Goal: Task Accomplishment & Management: Manage account settings

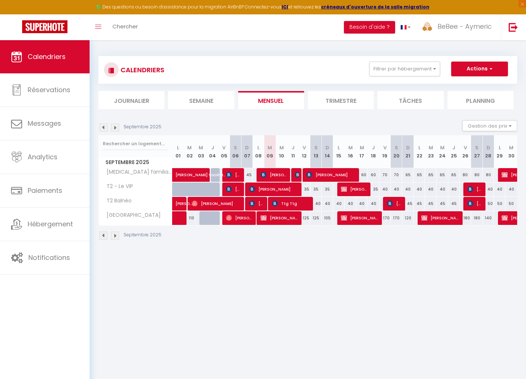
select select
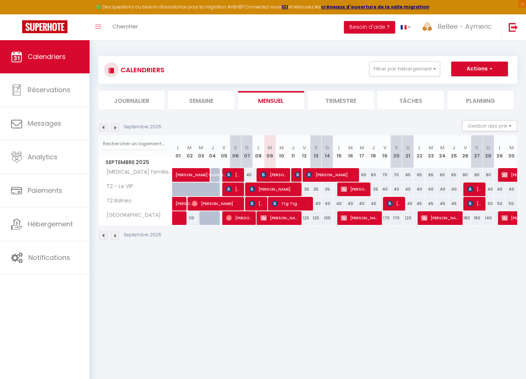
click at [236, 187] on span "Samuel KELLER" at bounding box center [233, 189] width 15 height 14
select select "OK"
select select "KO"
select select "0"
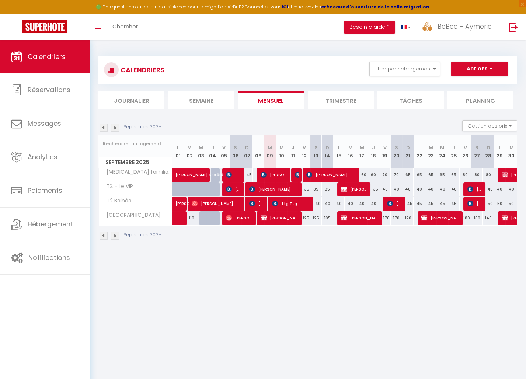
select select "1"
select select
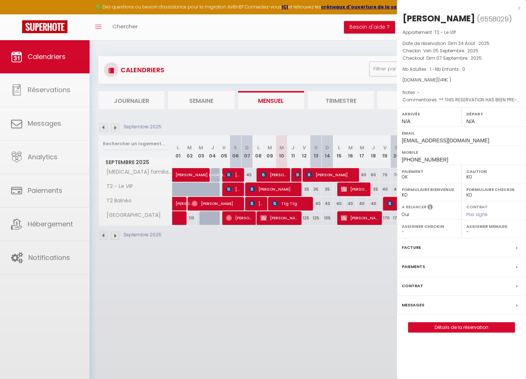
select select "10116"
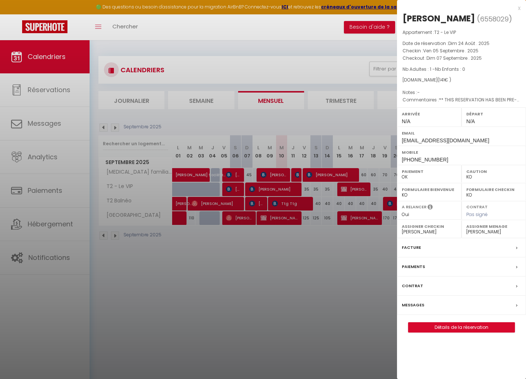
click at [253, 204] on div at bounding box center [263, 189] width 526 height 379
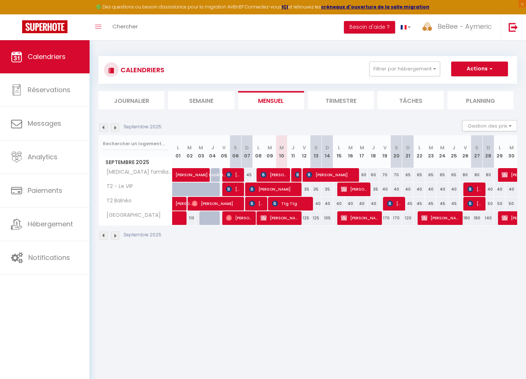
click at [258, 204] on span "laetitia gross" at bounding box center [256, 204] width 15 height 14
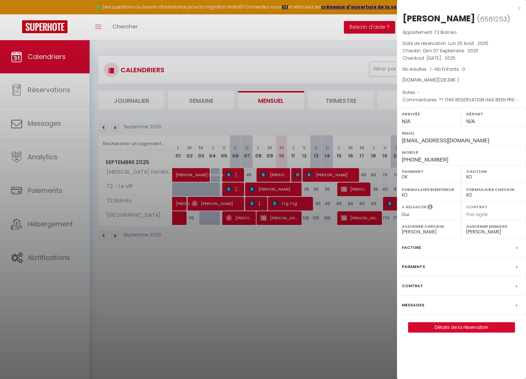
click at [450, 326] on link "Détails de la réservation" at bounding box center [462, 328] width 106 height 10
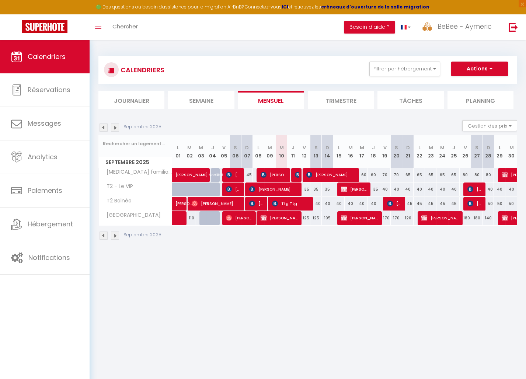
click at [236, 189] on span "Samuel KELLER" at bounding box center [233, 189] width 15 height 14
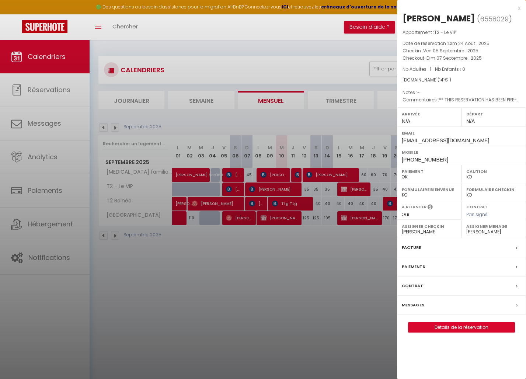
click at [238, 173] on div at bounding box center [263, 189] width 526 height 379
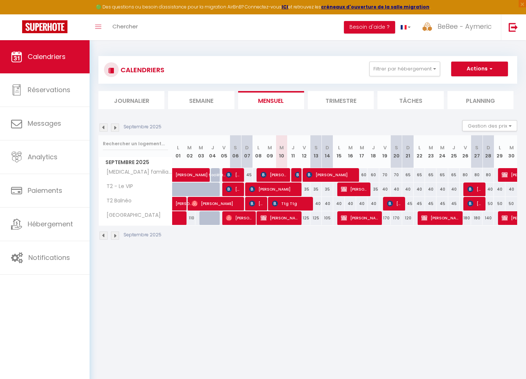
click at [237, 175] on span "Manuel Faust" at bounding box center [233, 175] width 15 height 14
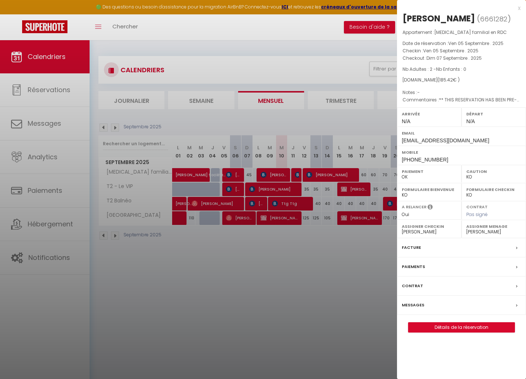
click at [234, 189] on div at bounding box center [263, 189] width 526 height 379
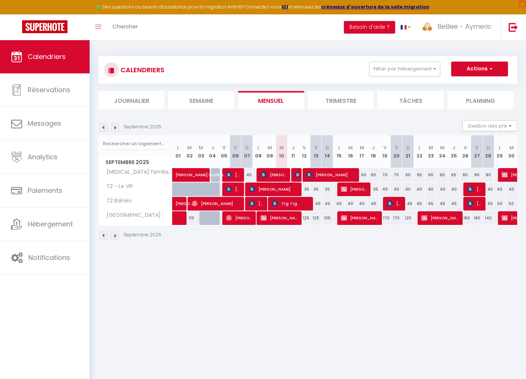
click at [234, 189] on span "Samuel KELLER" at bounding box center [233, 189] width 15 height 14
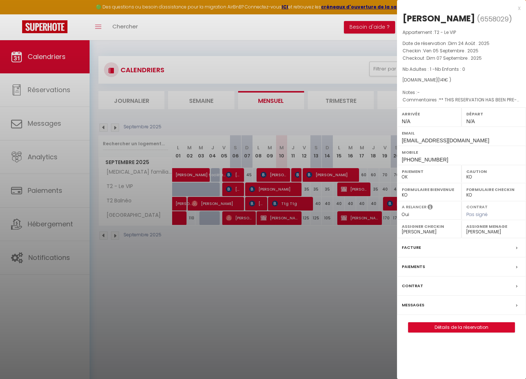
click at [453, 324] on link "Détails de la réservation" at bounding box center [462, 328] width 106 height 10
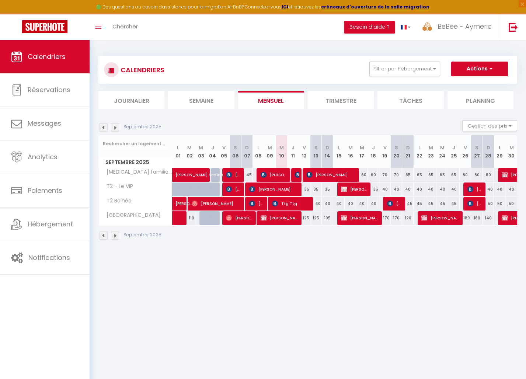
click at [242, 251] on div "CALENDRIERS Filtrer par hébergement Saint Florentin T3 familial en RDC T2 - Le …" at bounding box center [308, 148] width 437 height 216
click at [267, 268] on body "🟢 Des questions ou besoin d'assistance pour la migration AirBnB? Connectez-vous…" at bounding box center [263, 229] width 526 height 379
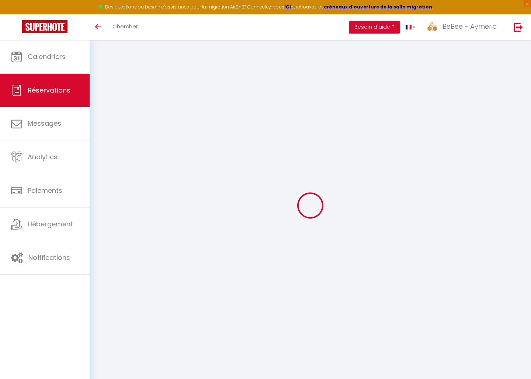
select select "cleaning"
select select "taxes"
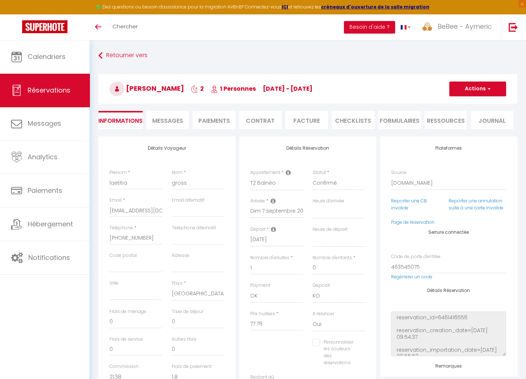
select select
checkbox input "false"
type textarea "** THIS RESERVATION HAS BEEN PRE-PAID ** Je voyage pour affaires et il est poss…"
select select
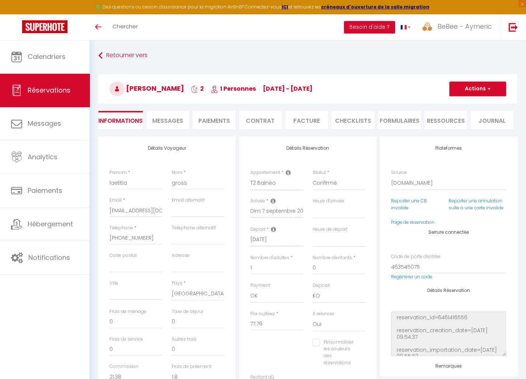
select select
checkbox input "false"
type input "48"
type input "2.57"
select select
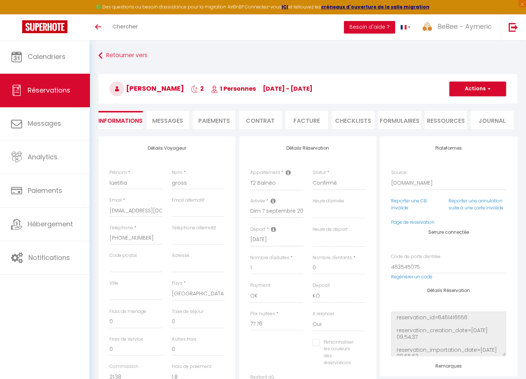
select select
checkbox input "false"
select select
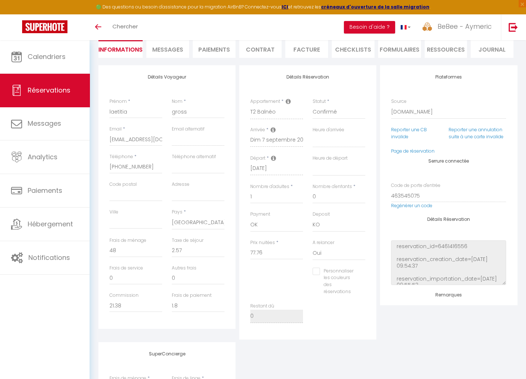
scroll to position [25, 0]
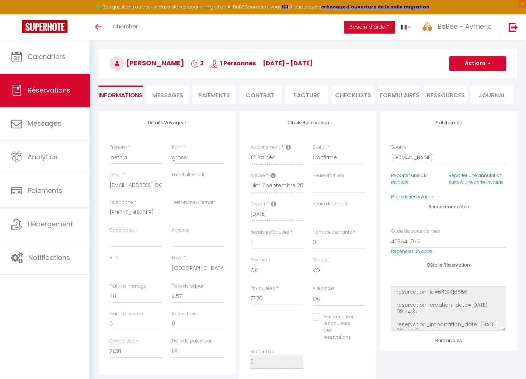
click at [304, 96] on li "Facture" at bounding box center [307, 95] width 43 height 18
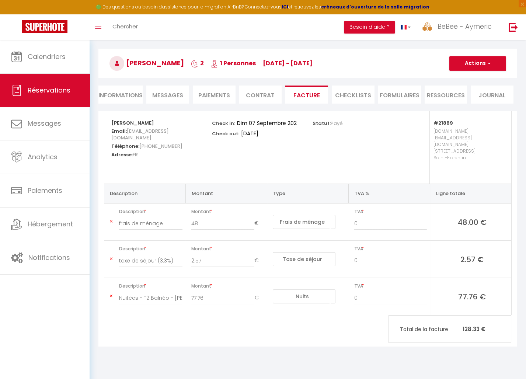
click at [479, 61] on button "Actions" at bounding box center [478, 63] width 57 height 15
click at [467, 105] on link "Copier le lien" at bounding box center [473, 109] width 62 height 10
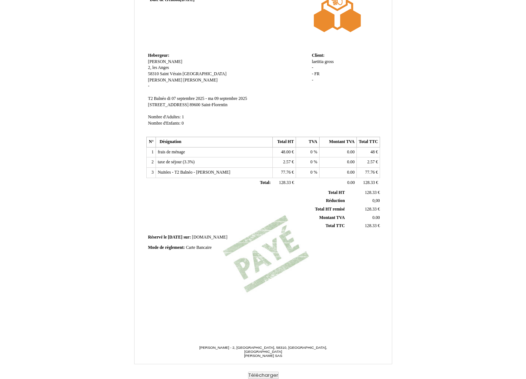
scroll to position [54, 0]
click at [264, 374] on button "Télécharger" at bounding box center [263, 376] width 31 height 8
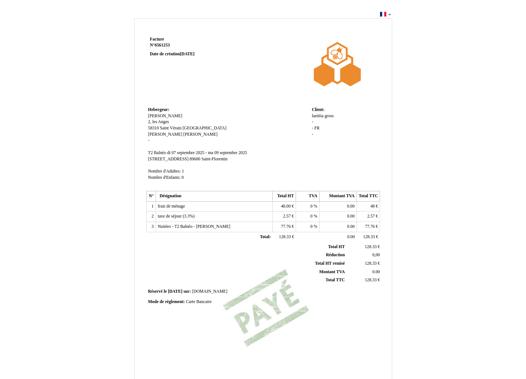
scroll to position [0, 0]
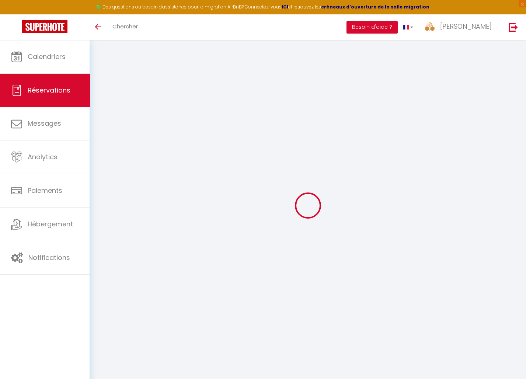
type input "Samuel"
type input "KELLER"
type input "[EMAIL_ADDRESS][DOMAIN_NAME]"
type input "[PHONE_NUMBER]"
type input "."
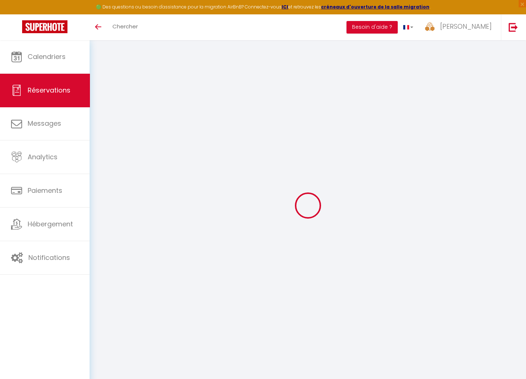
select select "FR"
type input "22.85"
type input "1.88"
select select "21888"
select select "1"
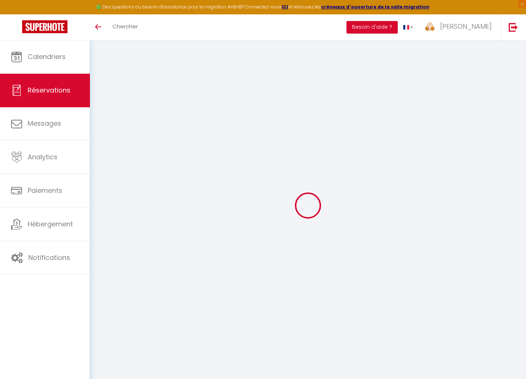
select select
type input "1"
select select "12"
select select
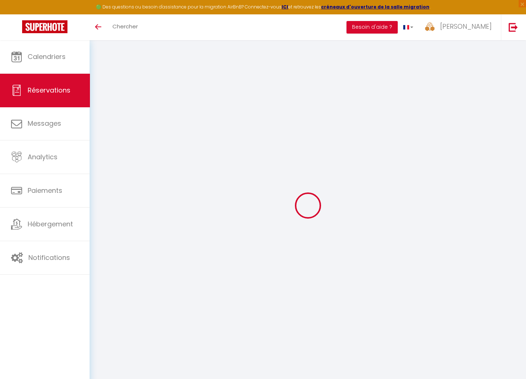
type input "86.4"
checkbox input "false"
type input "0"
select select "2"
type input "0"
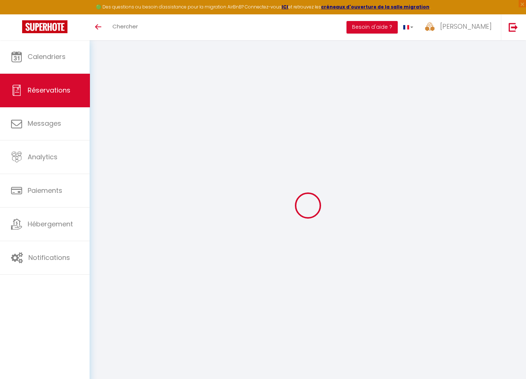
type input "0"
select select
select select "14"
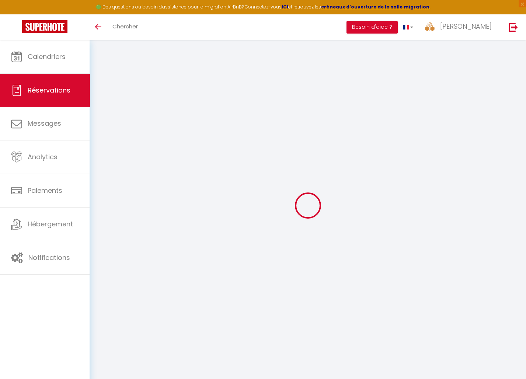
checkbox input "false"
select select
checkbox input "false"
select select
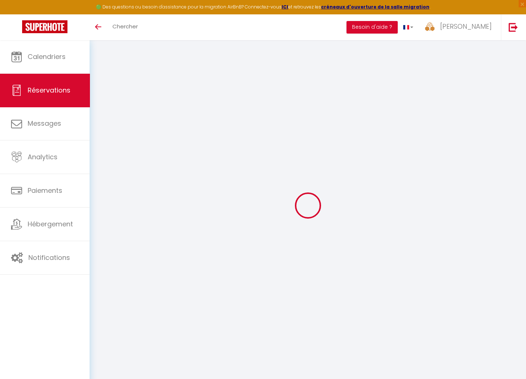
select select
checkbox input "false"
type textarea "** THIS RESERVATION HAS BEEN PRE-PAID ** BOOKING NOTE : Payment charge is EUR 1…"
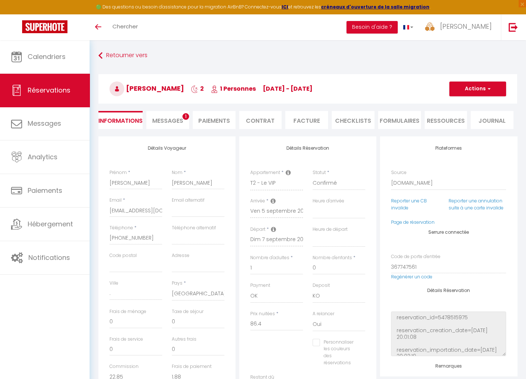
type input "48"
type input "6.6"
select select
checkbox input "false"
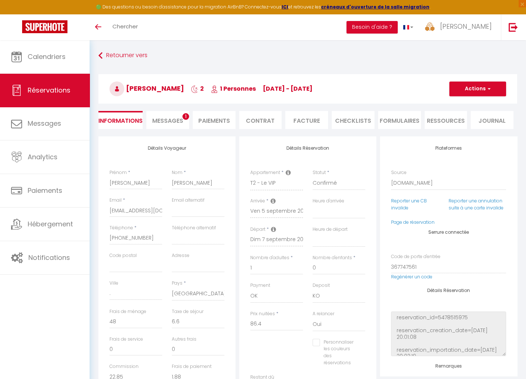
select select
click at [183, 119] on li "Messages 1" at bounding box center [167, 120] width 43 height 18
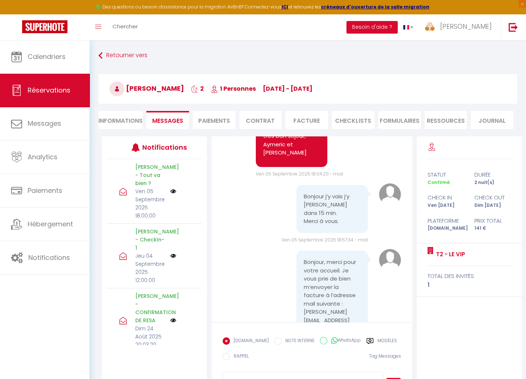
scroll to position [1249, 0]
drag, startPoint x: 302, startPoint y: 275, endPoint x: 318, endPoint y: 283, distance: 17.7
click at [318, 283] on pre "Bonjour, merci pour votre accueil. Je vous prie de bien m’envoyer la facture à …" at bounding box center [332, 296] width 57 height 75
copy pre "samuel_keller@outlook.fr"
click at [304, 121] on li "Facture" at bounding box center [307, 120] width 43 height 18
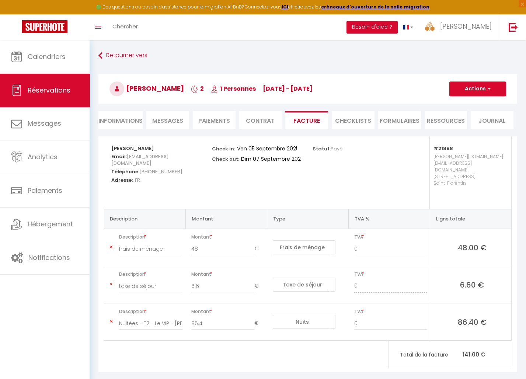
click at [467, 87] on button "Actions" at bounding box center [478, 89] width 57 height 15
click at [456, 132] on link "Copier le lien" at bounding box center [473, 134] width 62 height 10
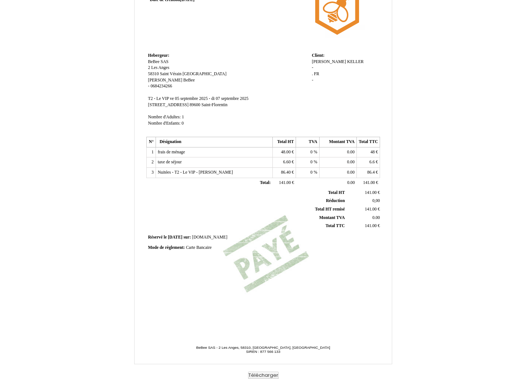
scroll to position [54, 0]
click at [257, 374] on button "Télécharger" at bounding box center [263, 376] width 31 height 8
